Goal: Task Accomplishment & Management: Complete application form

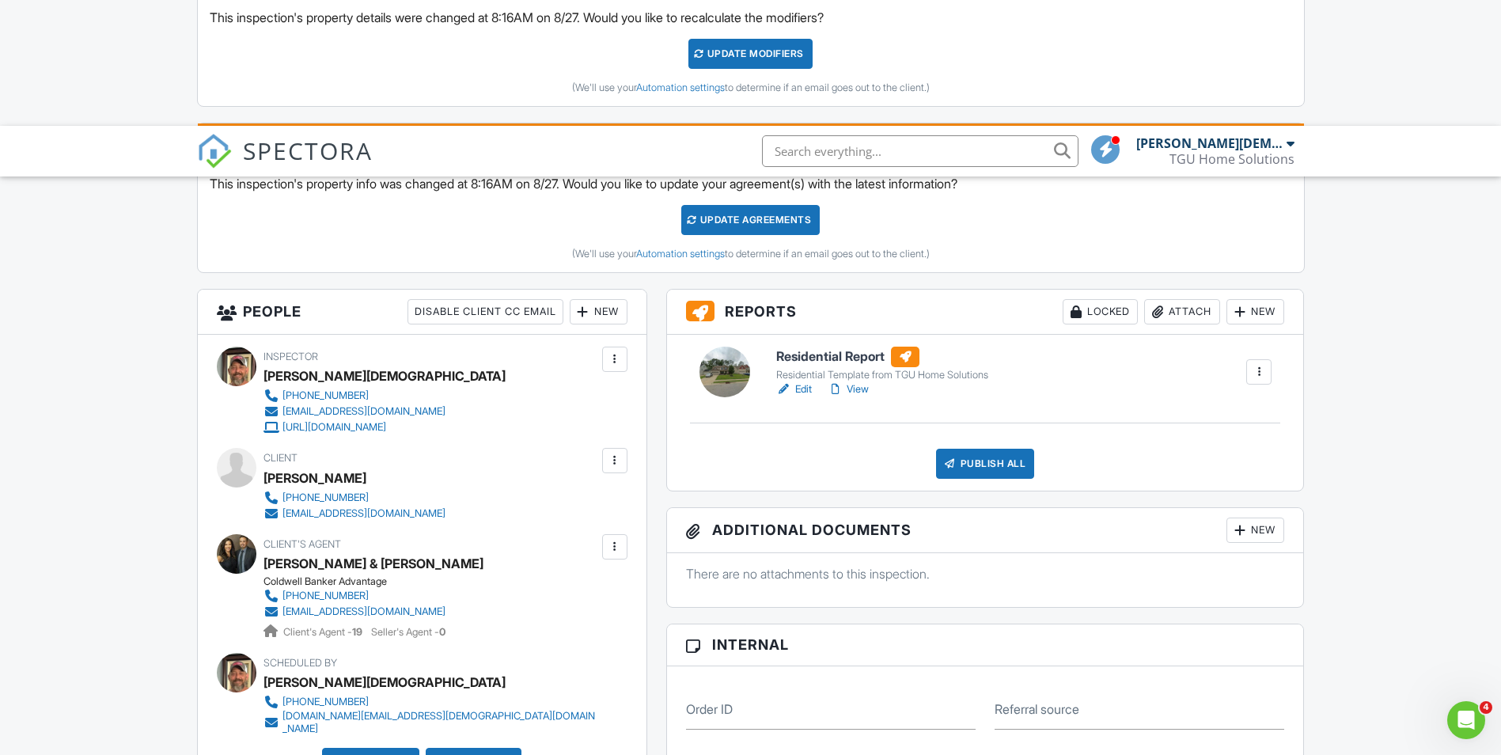
scroll to position [554, 0]
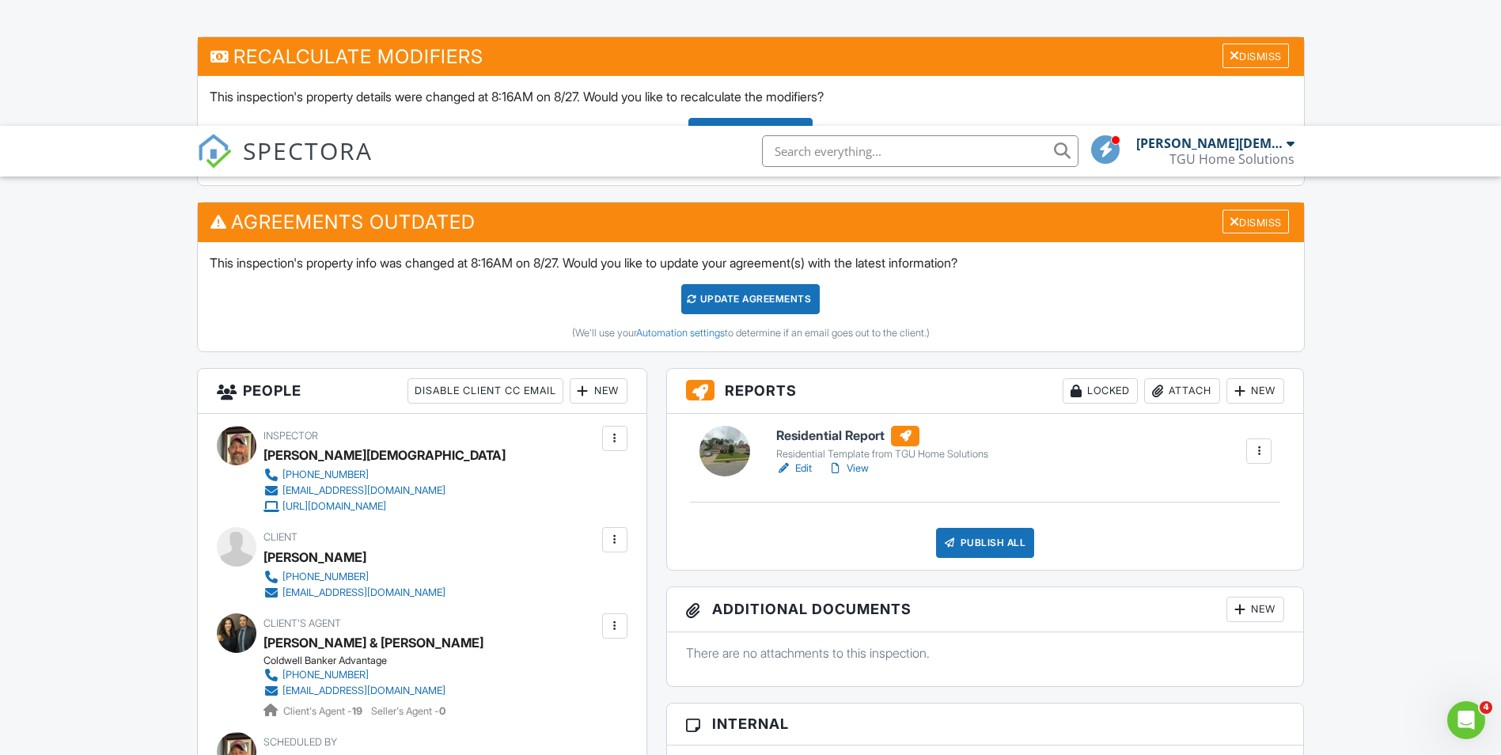
click at [869, 460] on link "View" at bounding box center [847, 468] width 41 height 16
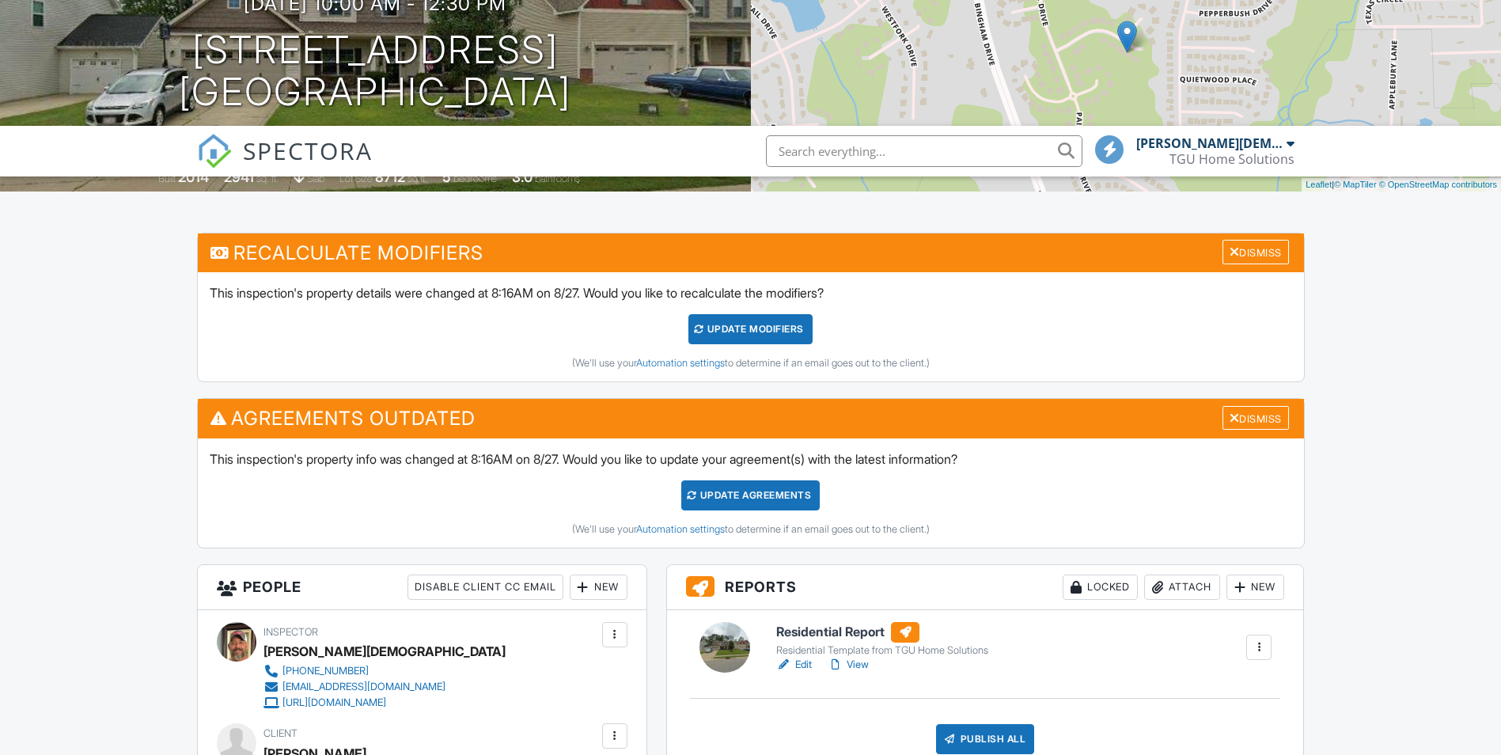
scroll to position [712, 0]
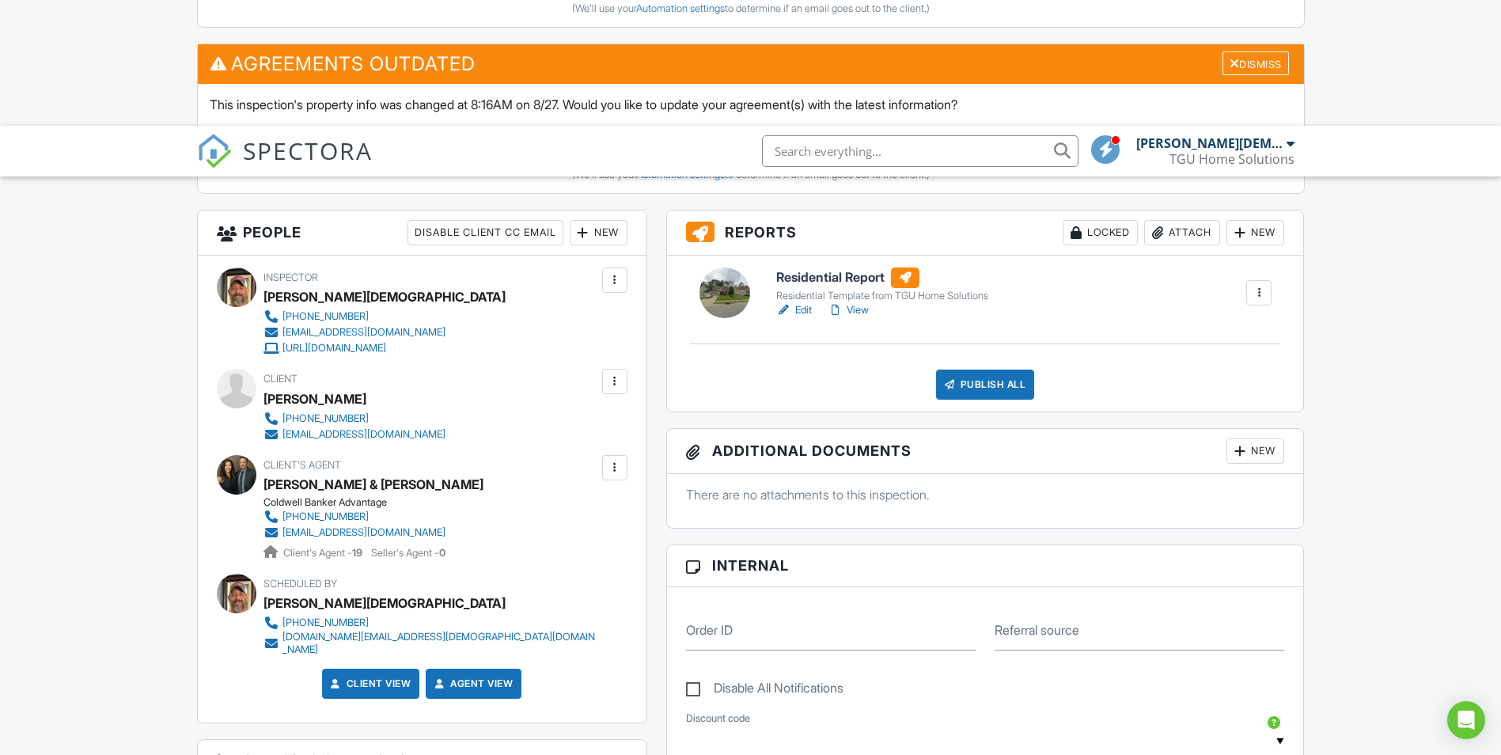
click at [858, 302] on link "View" at bounding box center [847, 310] width 41 height 16
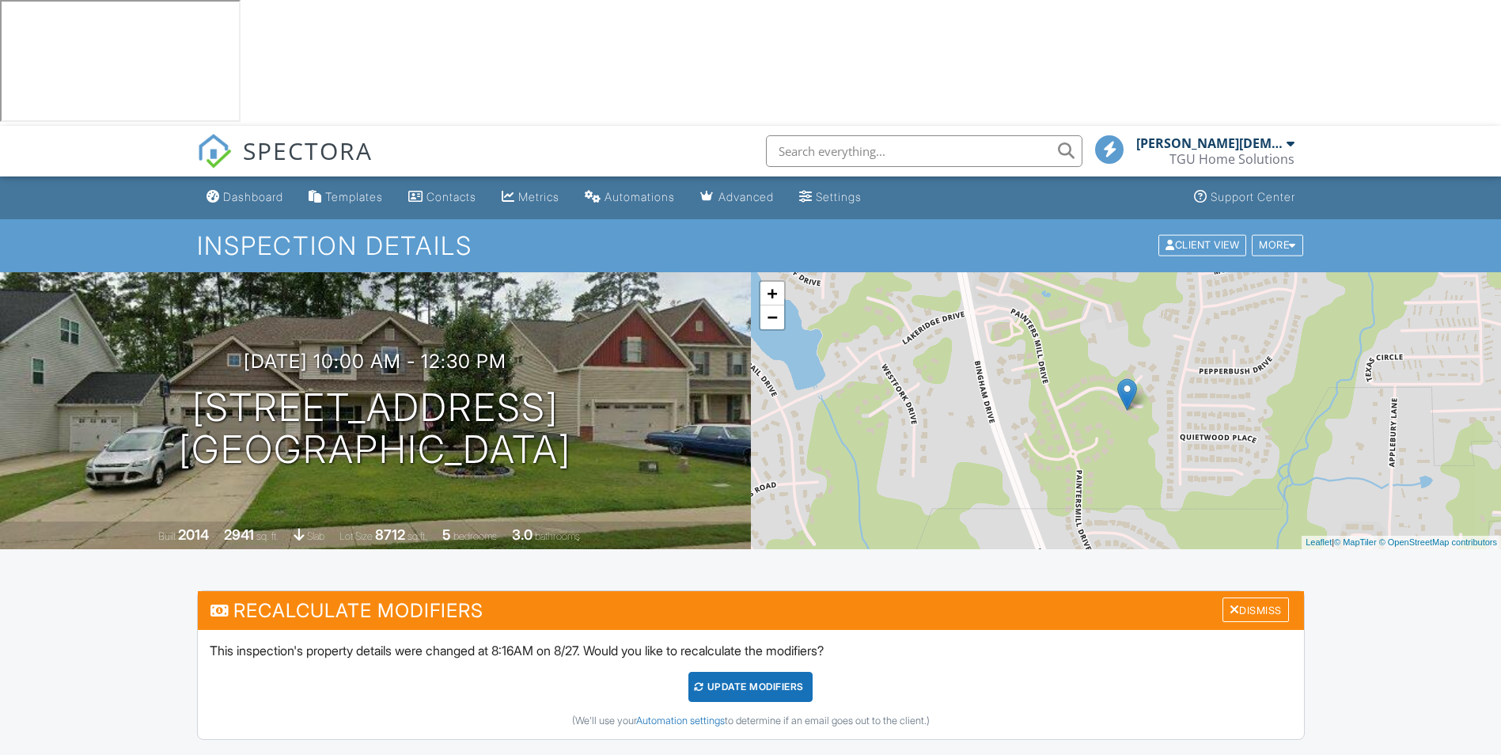
click at [764, 672] on div "UPDATE Modifiers" at bounding box center [750, 687] width 124 height 30
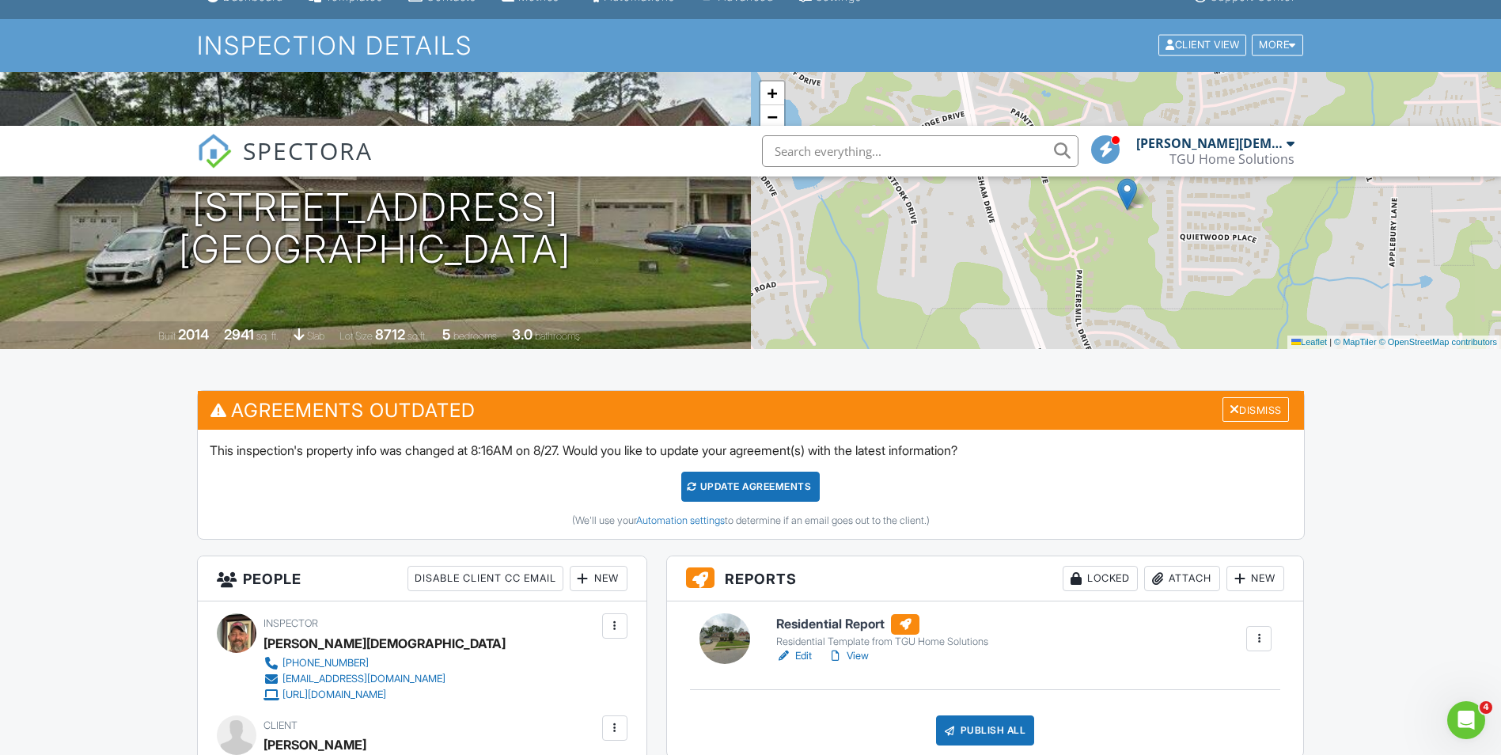
scroll to position [79, 0]
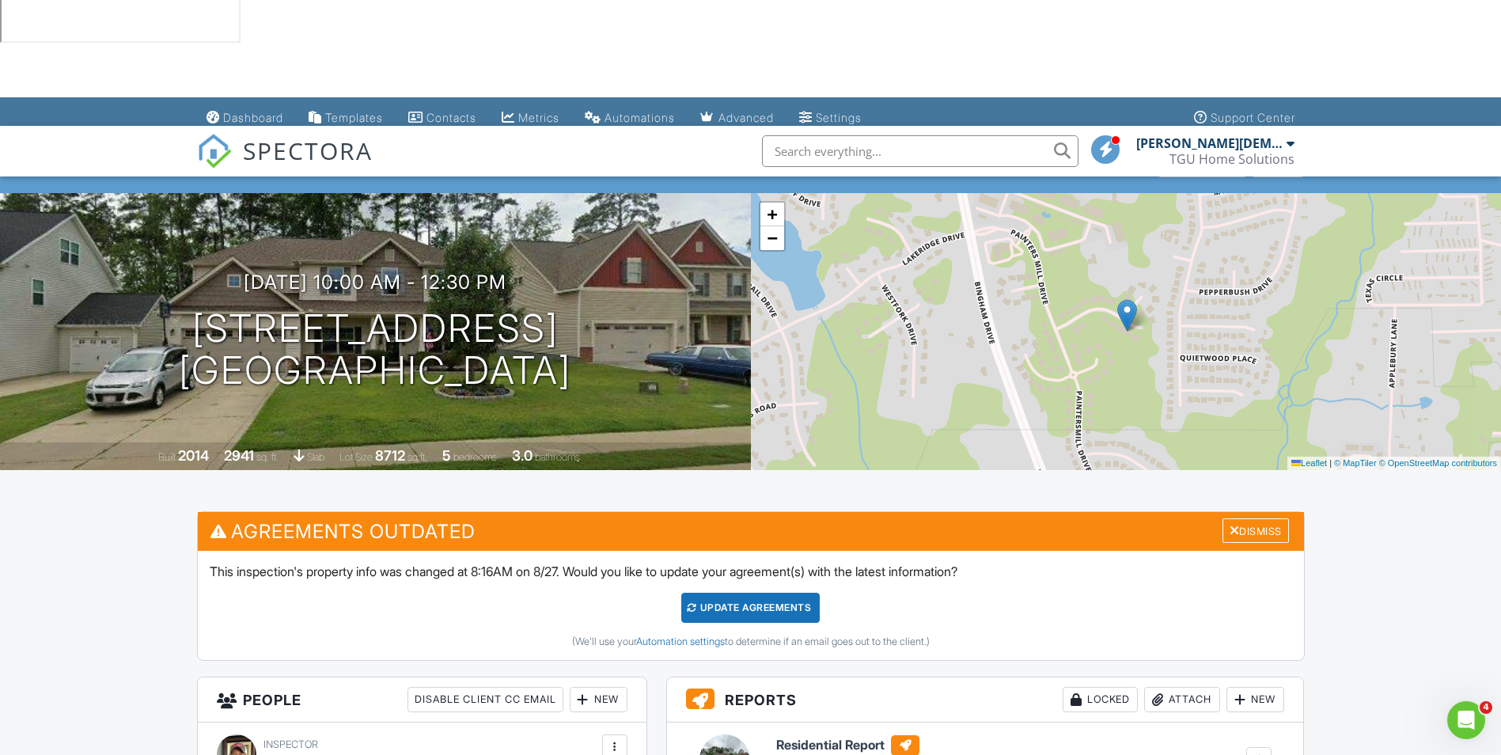
click at [744, 593] on div "Update Agreements" at bounding box center [750, 608] width 138 height 30
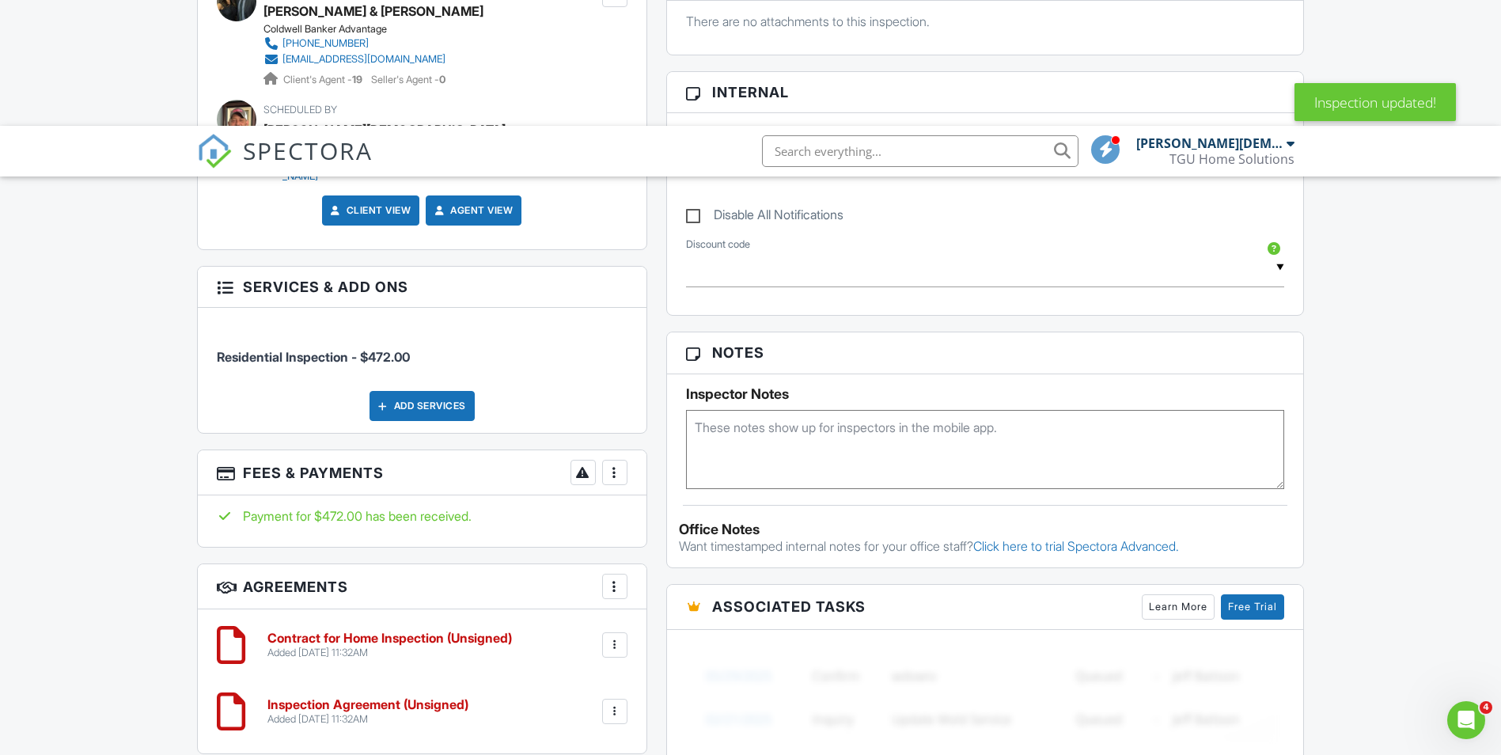
scroll to position [949, 0]
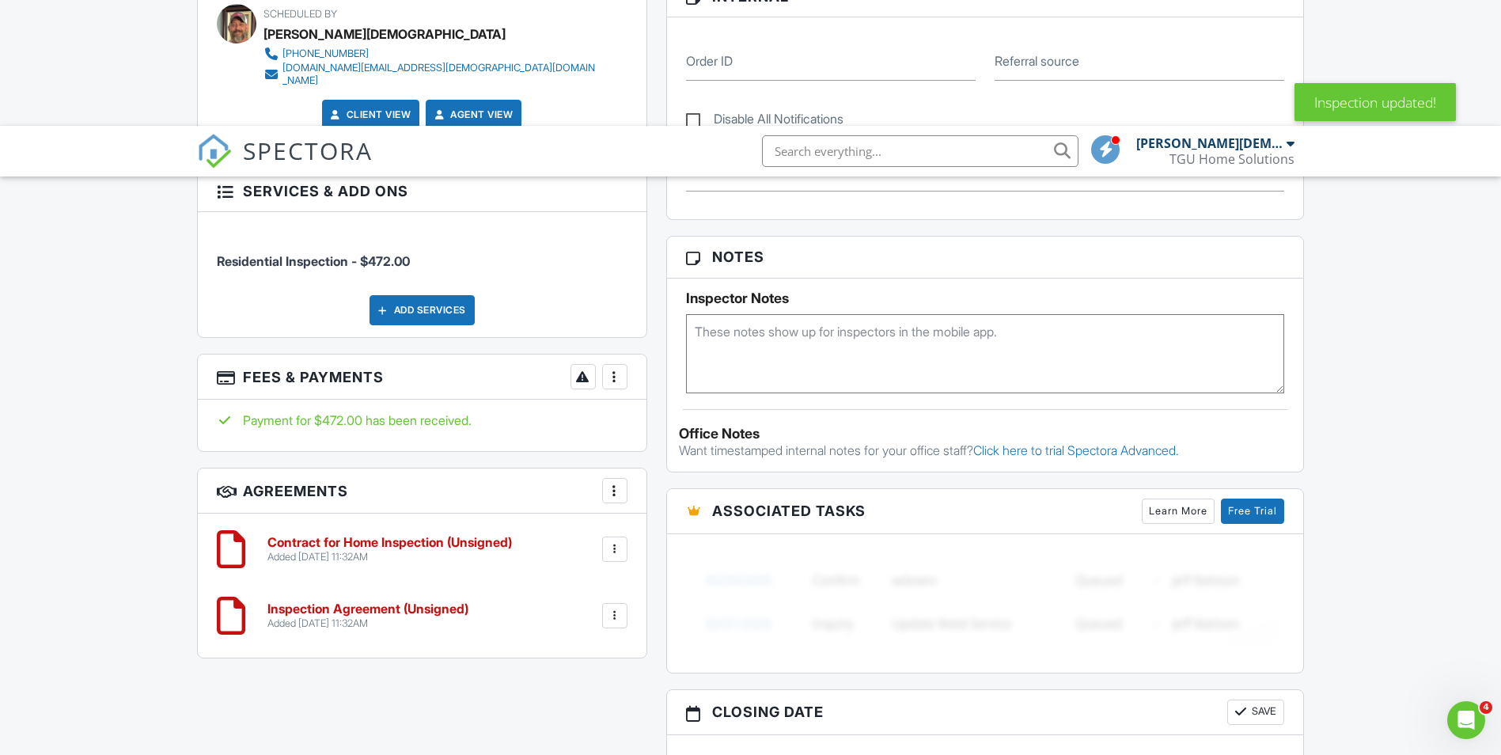
click at [419, 536] on h6 "Contract for Home Inspection (Unsigned)" at bounding box center [389, 543] width 244 height 14
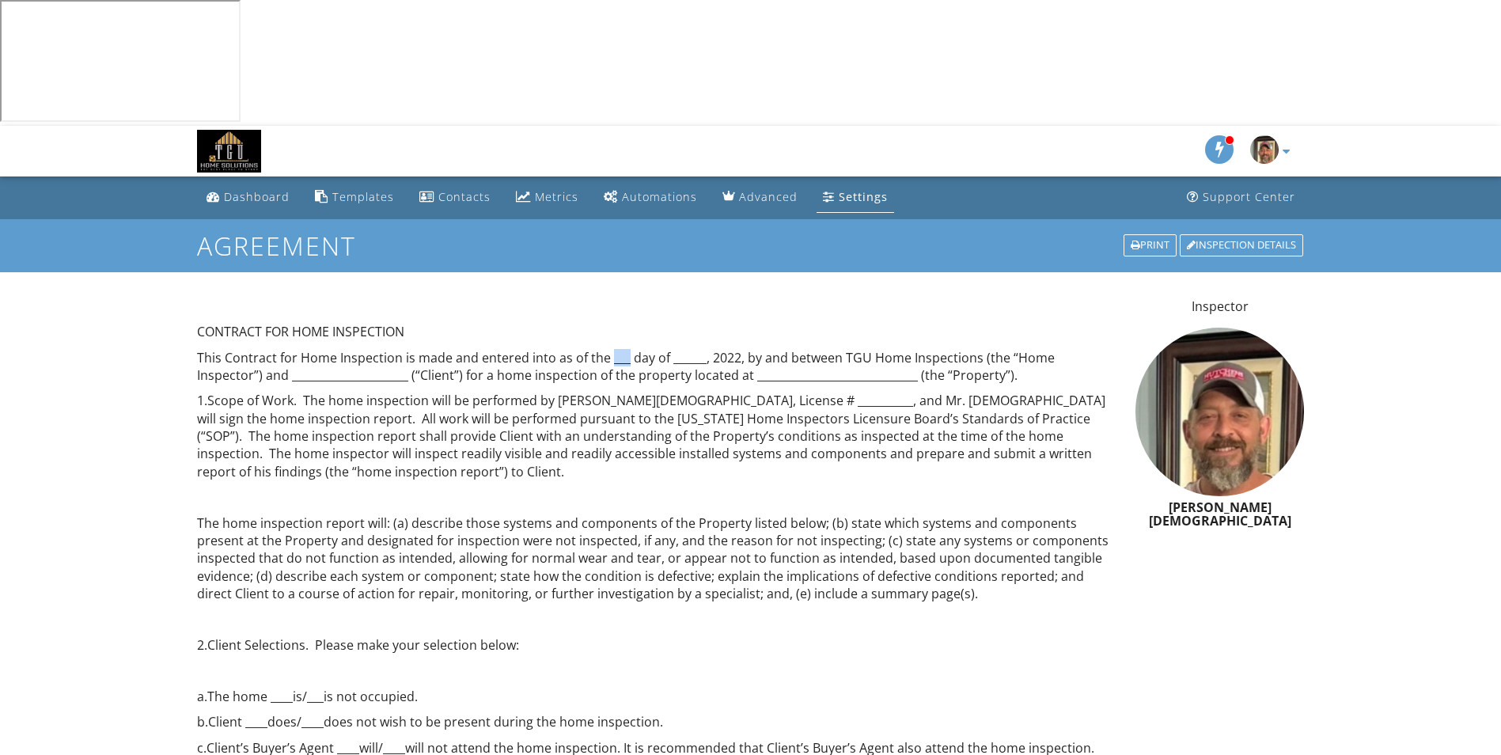
drag, startPoint x: 609, startPoint y: 229, endPoint x: 622, endPoint y: 229, distance: 12.7
click at [622, 349] on p "This Contract for Home Inspection is made and entered into as of the ___ day of…" at bounding box center [657, 367] width 920 height 36
click at [612, 349] on p "This Contract for Home Inspection is made and entered into as of the ___ day of…" at bounding box center [657, 367] width 920 height 36
click at [616, 349] on p "This Contract for Home Inspection is made and entered into as of the ___ day of…" at bounding box center [657, 367] width 920 height 36
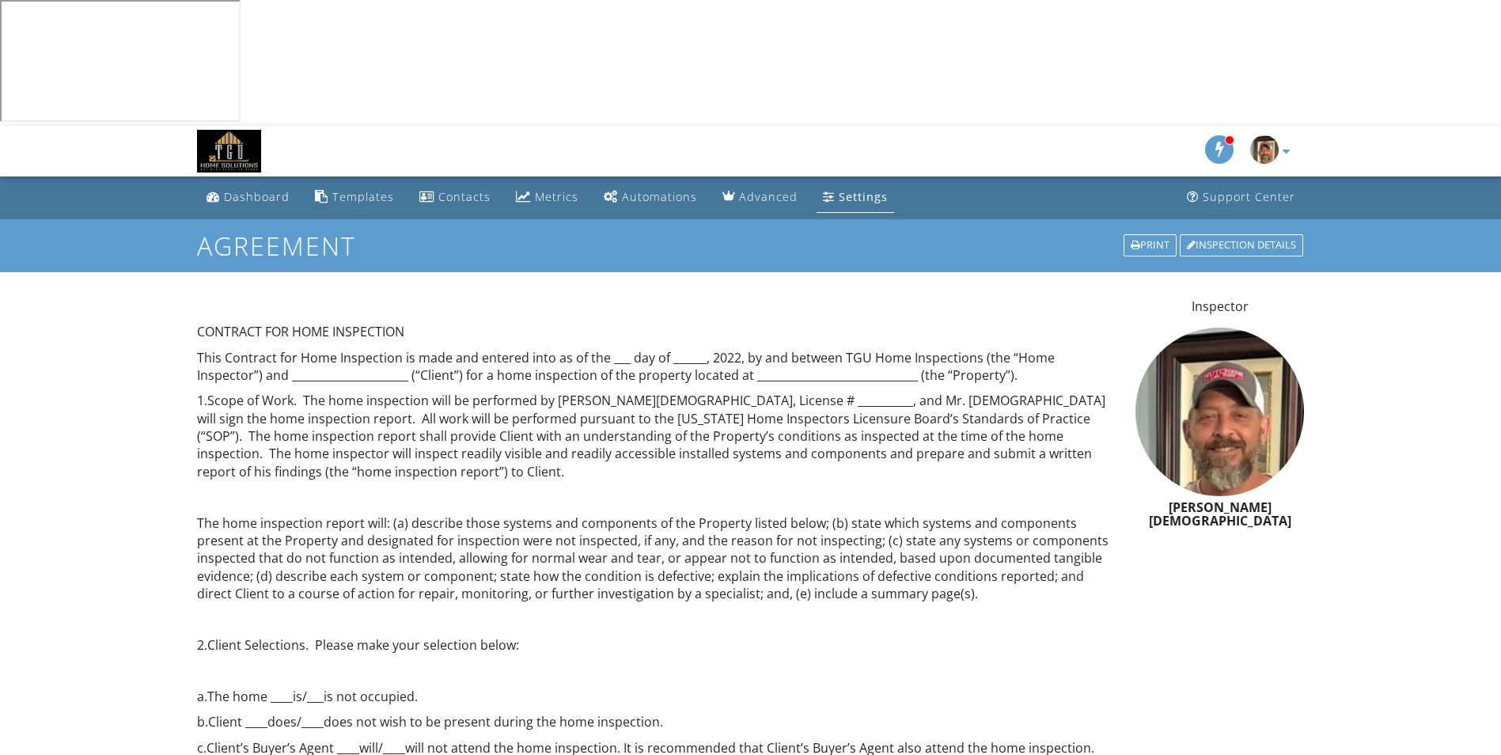
click at [605, 349] on p "This Contract for Home Inspection is made and entered into as of the ___ day of…" at bounding box center [657, 367] width 920 height 36
click at [615, 349] on p "This Contract for Home Inspection is made and entered into as of the ___ day of…" at bounding box center [657, 367] width 920 height 36
drag, startPoint x: 615, startPoint y: 233, endPoint x: 607, endPoint y: 267, distance: 35.7
click at [608, 349] on p "This Contract for Home Inspection is made and entered into as of the ___ day of…" at bounding box center [657, 367] width 920 height 36
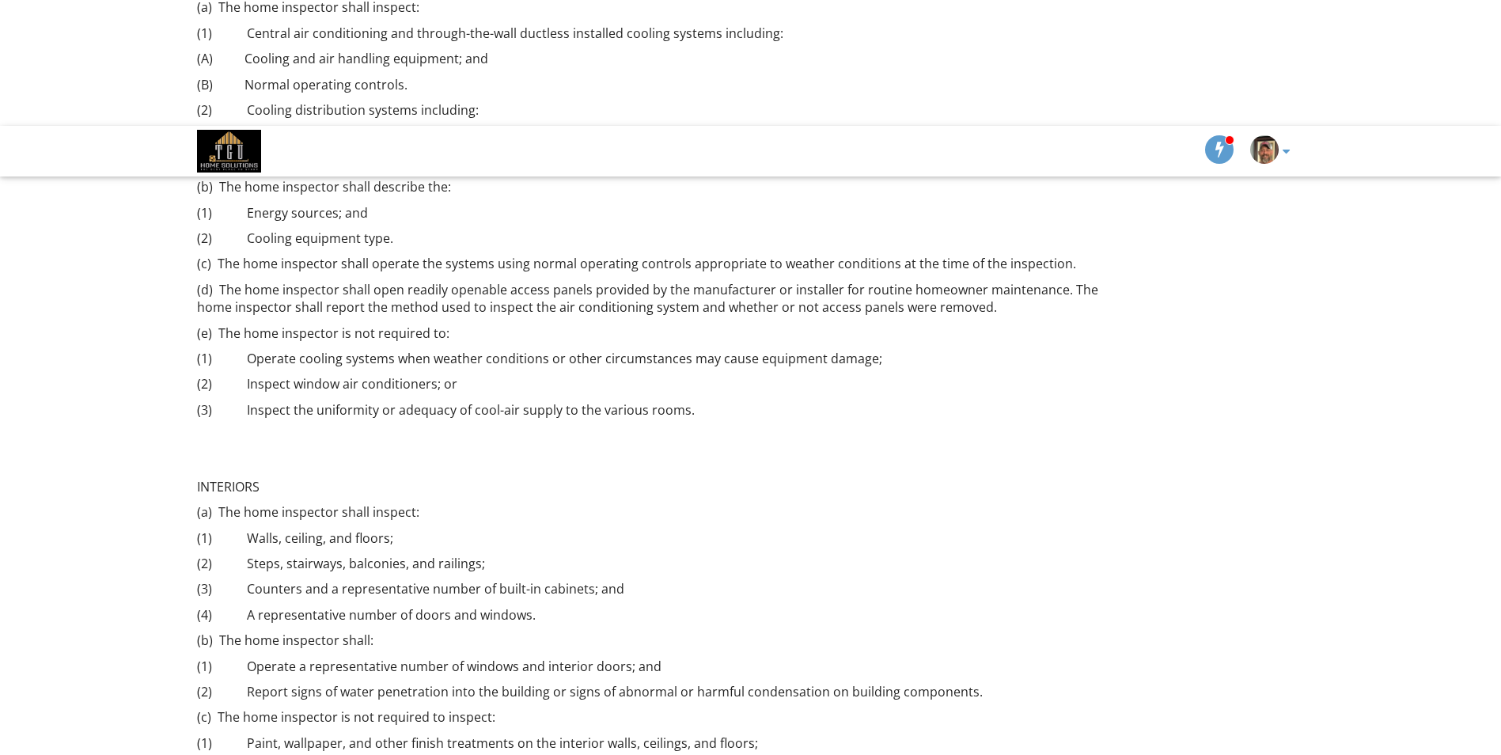
scroll to position [5044, 0]
